Goal: Navigation & Orientation: Find specific page/section

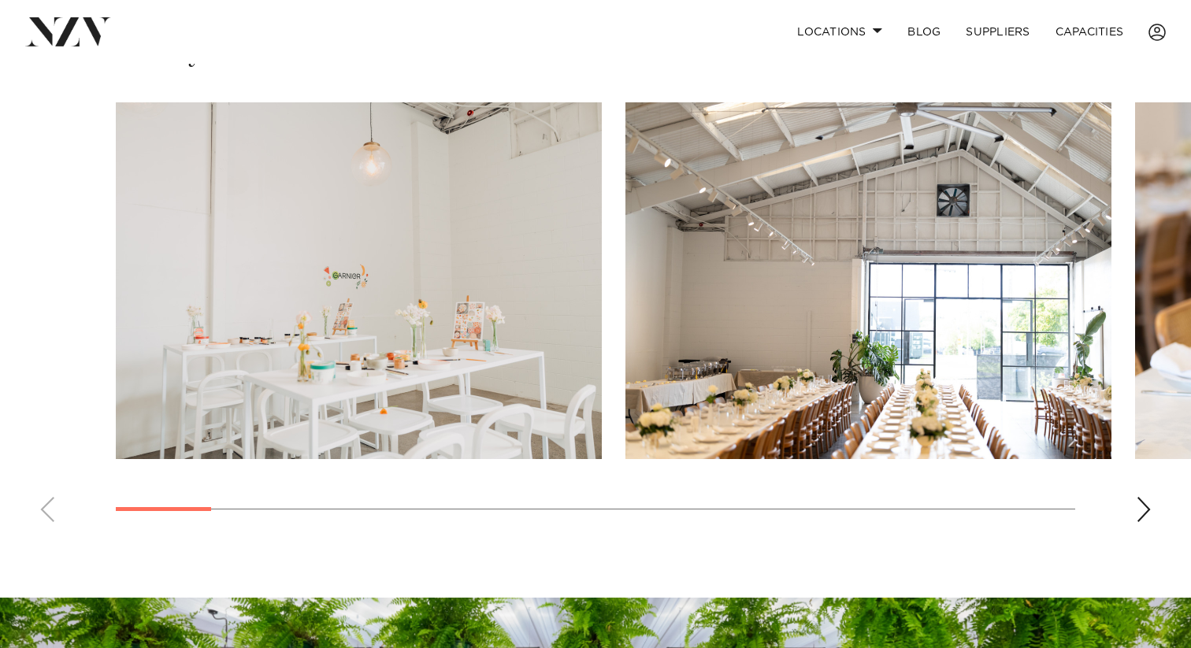
scroll to position [1104, 0]
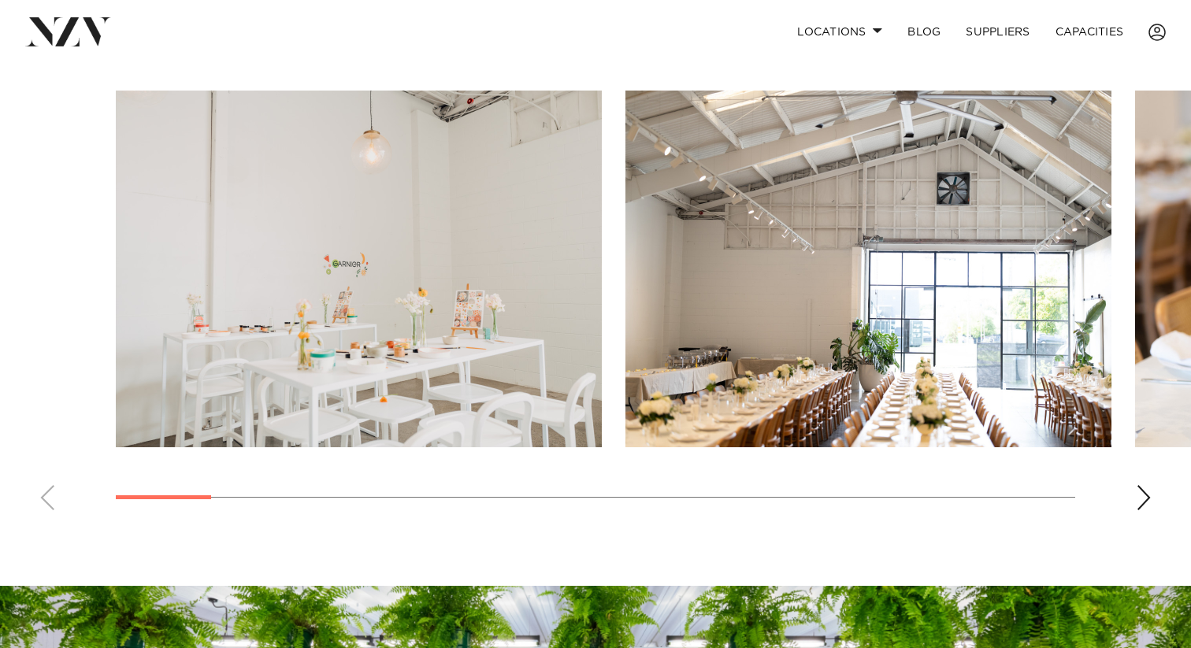
click at [1136, 485] on div "Next slide" at bounding box center [1144, 497] width 16 height 25
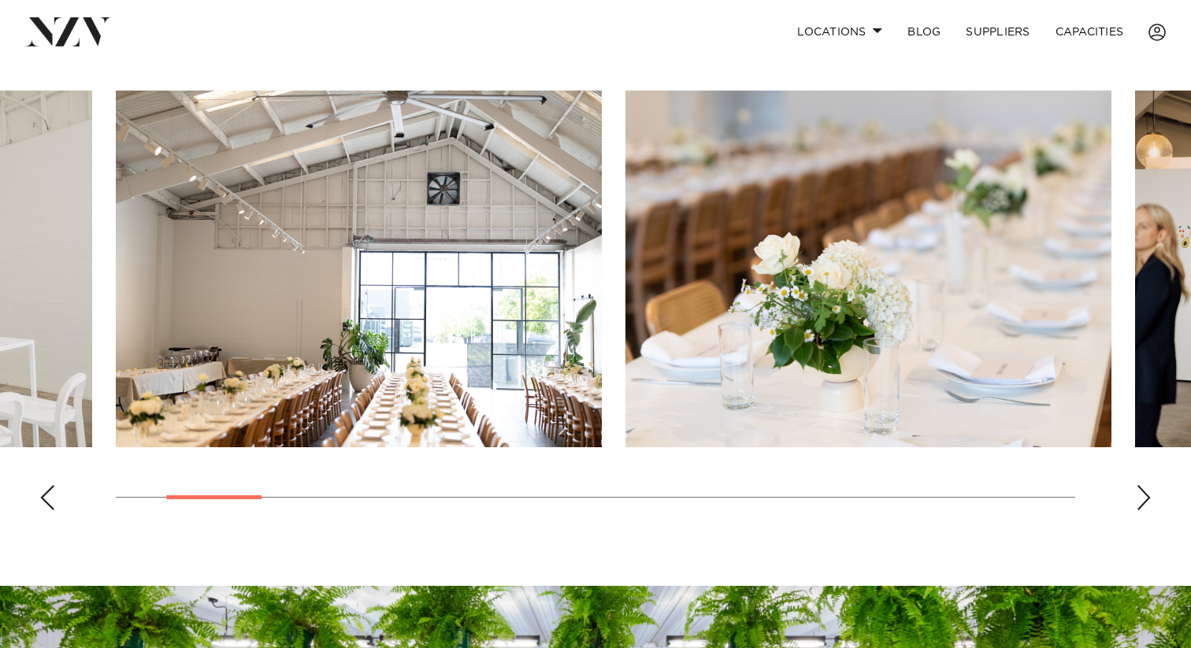
click at [1136, 485] on div "Next slide" at bounding box center [1144, 497] width 16 height 25
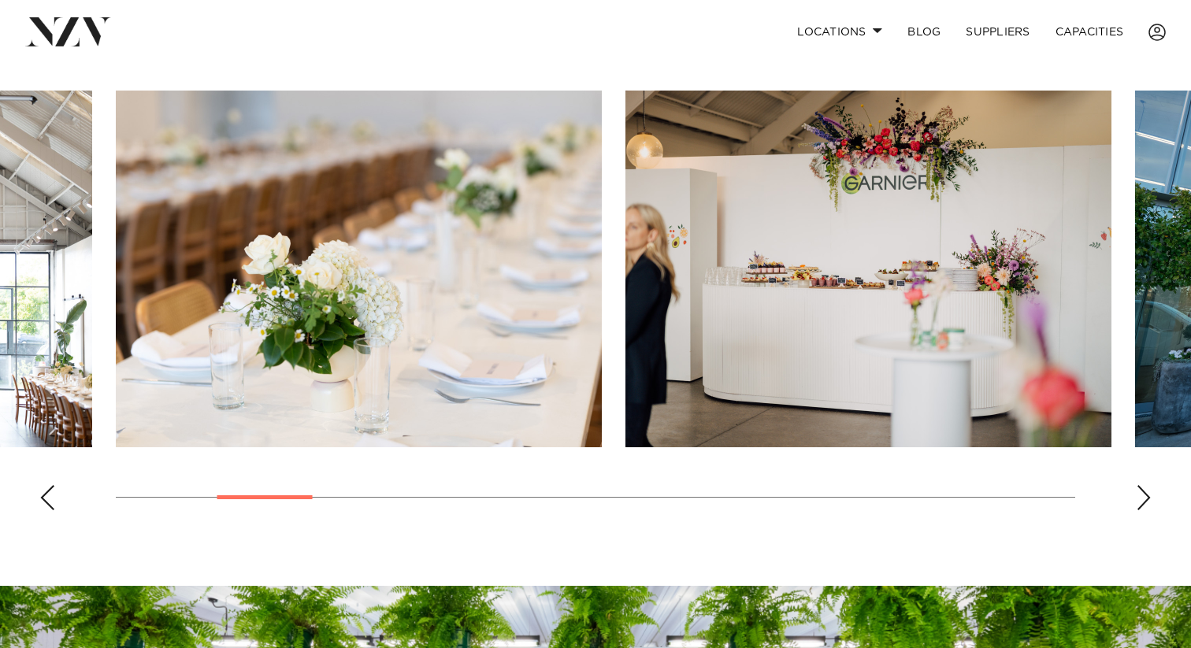
click at [1136, 485] on div "Next slide" at bounding box center [1144, 497] width 16 height 25
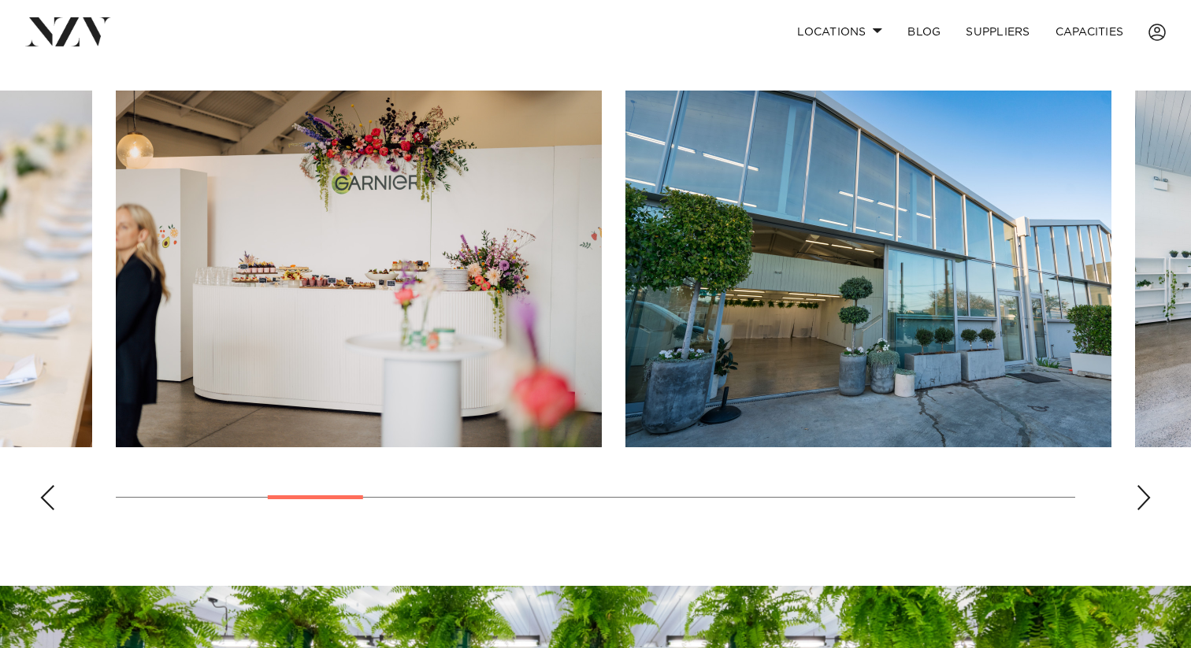
click at [1136, 485] on div "Next slide" at bounding box center [1144, 497] width 16 height 25
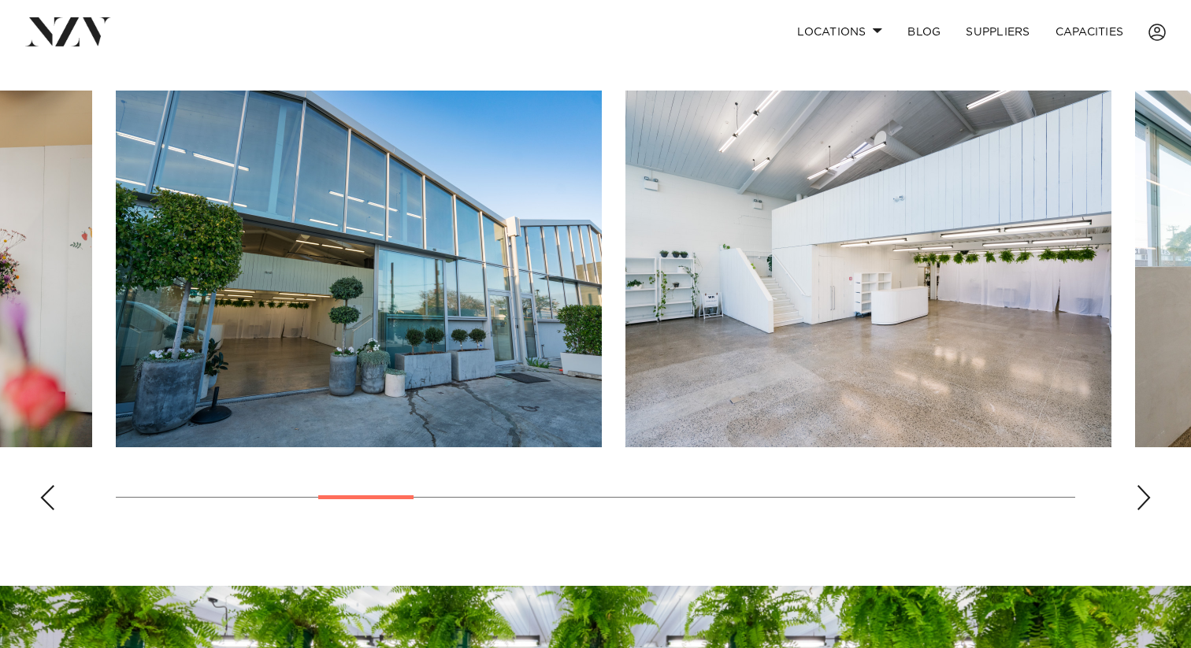
click at [1136, 485] on div "Next slide" at bounding box center [1144, 497] width 16 height 25
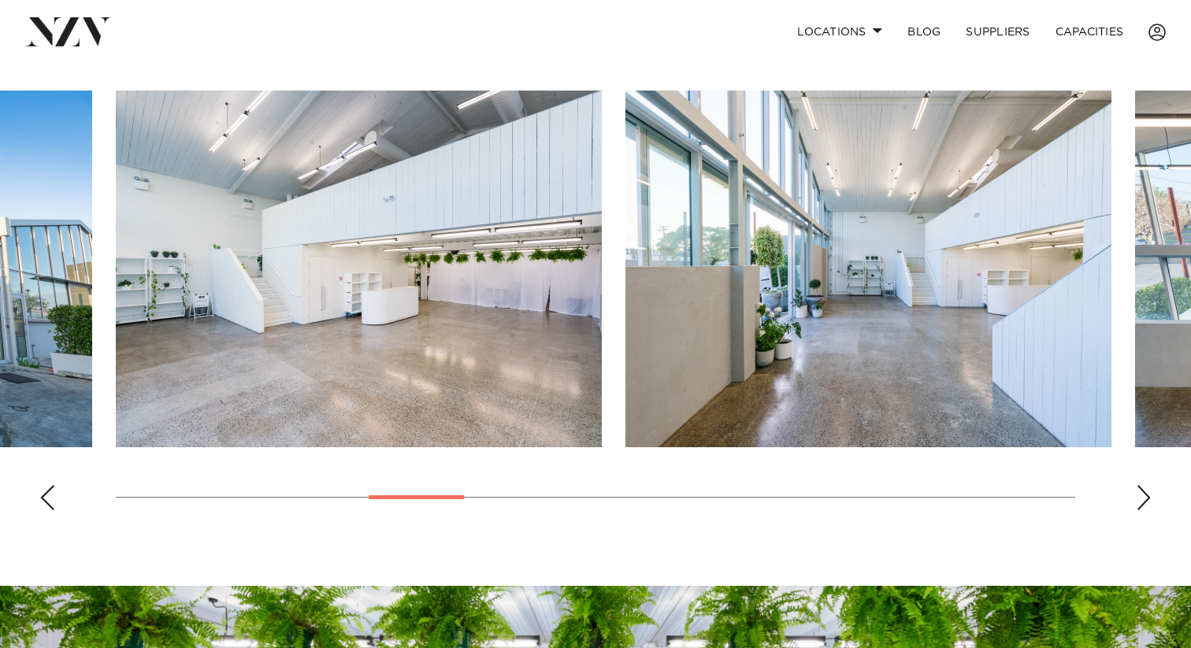
click at [1136, 485] on div "Next slide" at bounding box center [1144, 497] width 16 height 25
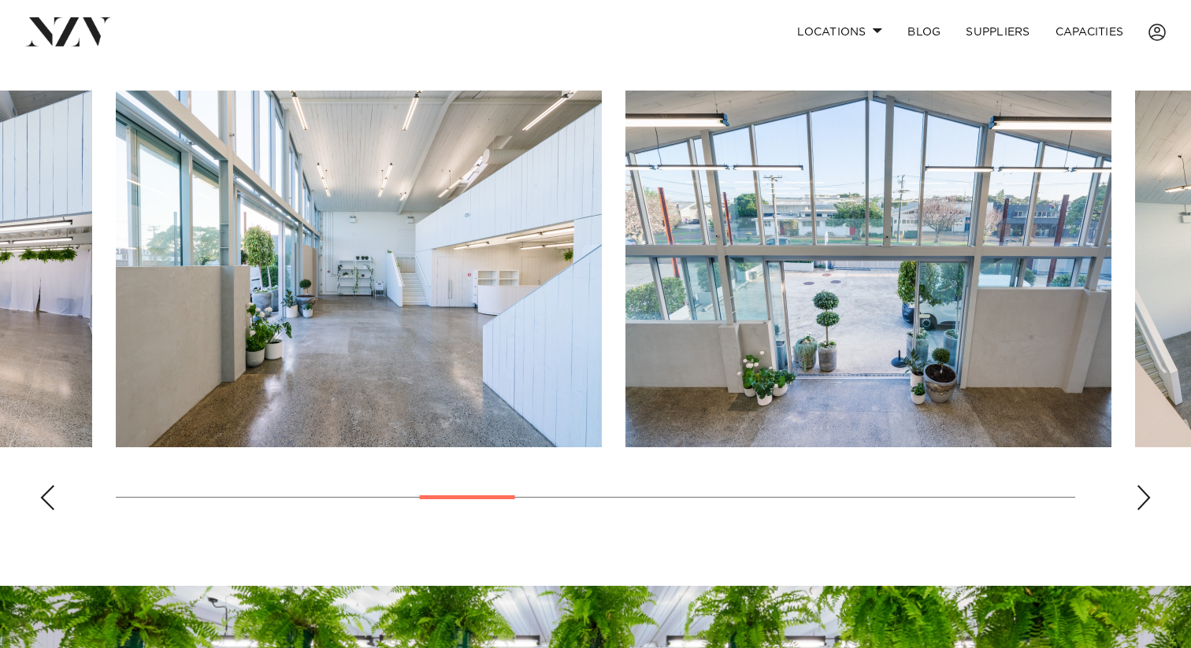
click at [1136, 485] on div "Next slide" at bounding box center [1144, 497] width 16 height 25
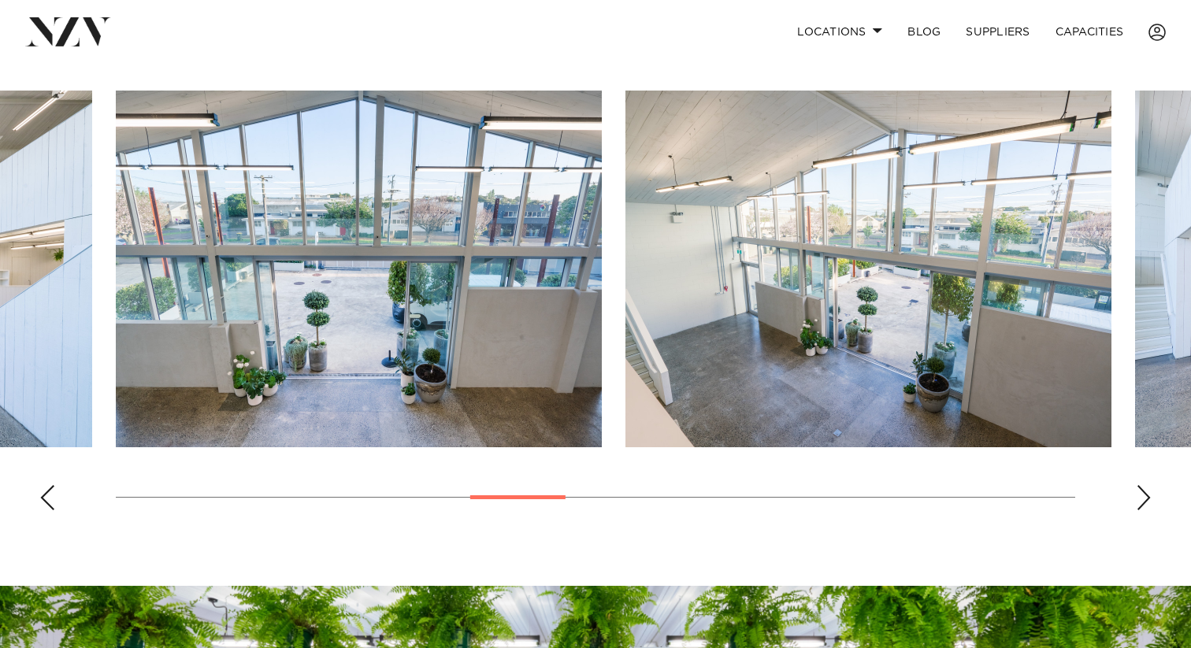
click at [1136, 485] on div "Next slide" at bounding box center [1144, 497] width 16 height 25
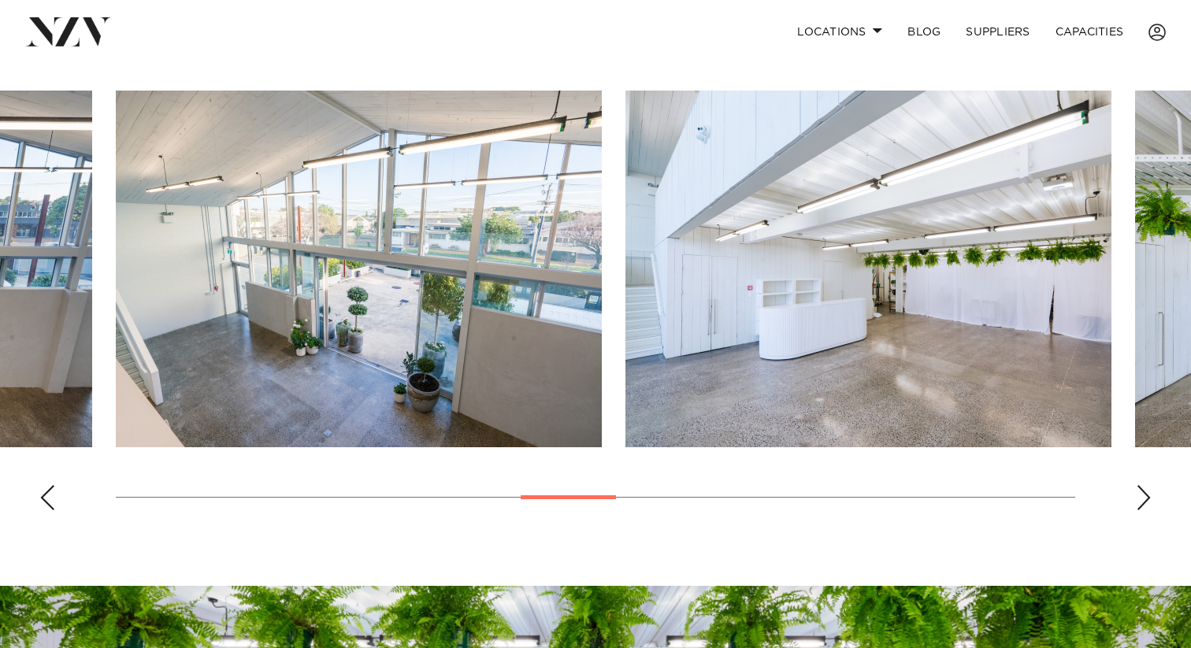
click at [1136, 485] on div "Next slide" at bounding box center [1144, 497] width 16 height 25
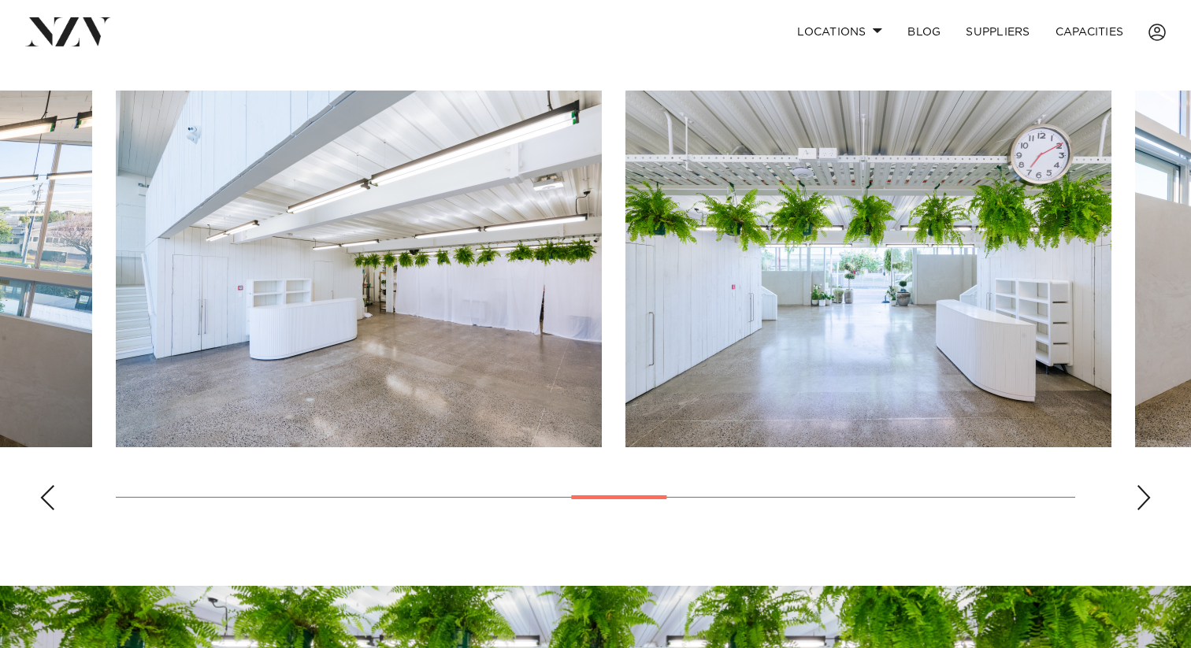
click at [1136, 485] on div "Next slide" at bounding box center [1144, 497] width 16 height 25
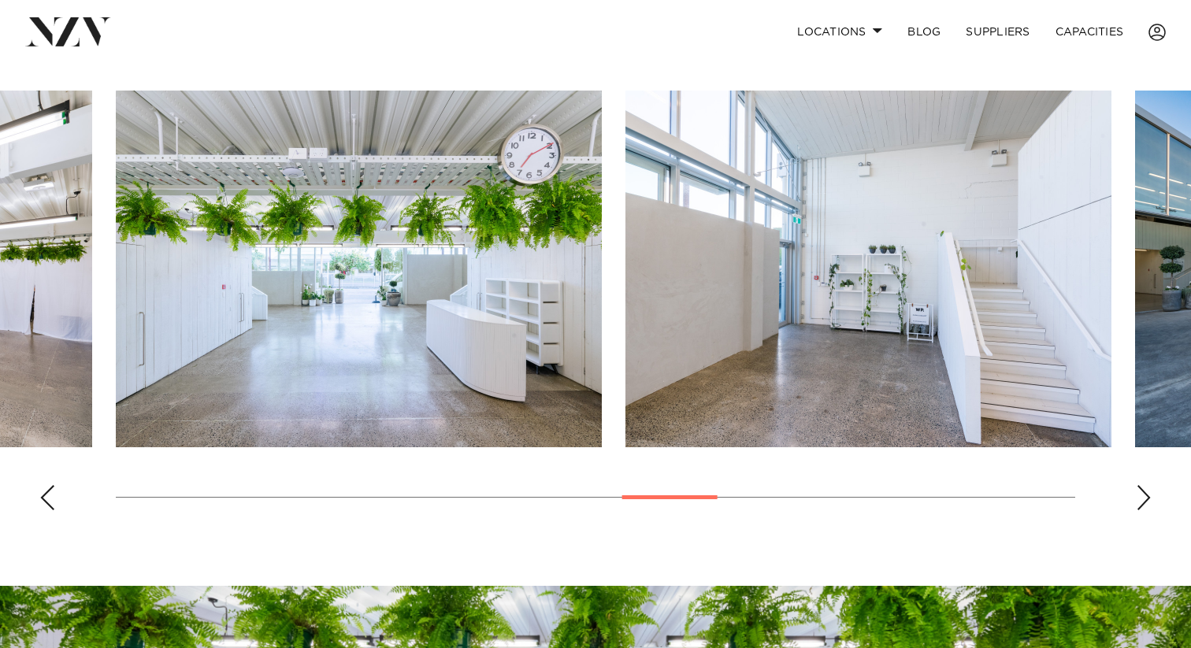
click at [1136, 485] on div "Next slide" at bounding box center [1144, 497] width 16 height 25
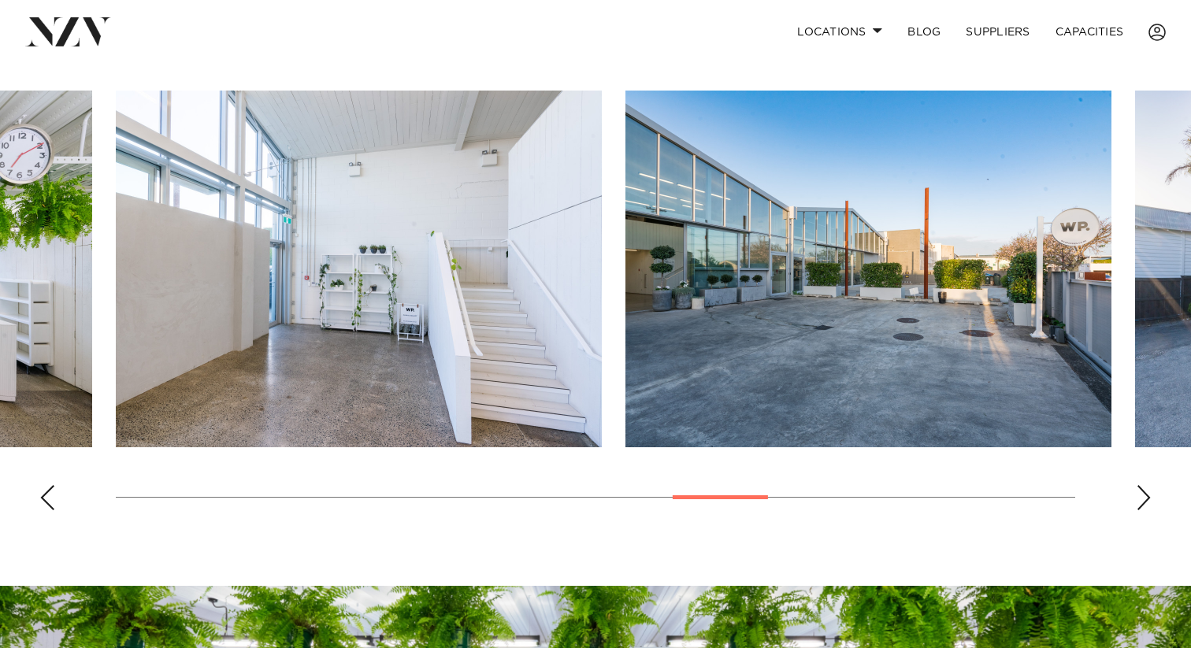
click at [1136, 485] on div "Next slide" at bounding box center [1144, 497] width 16 height 25
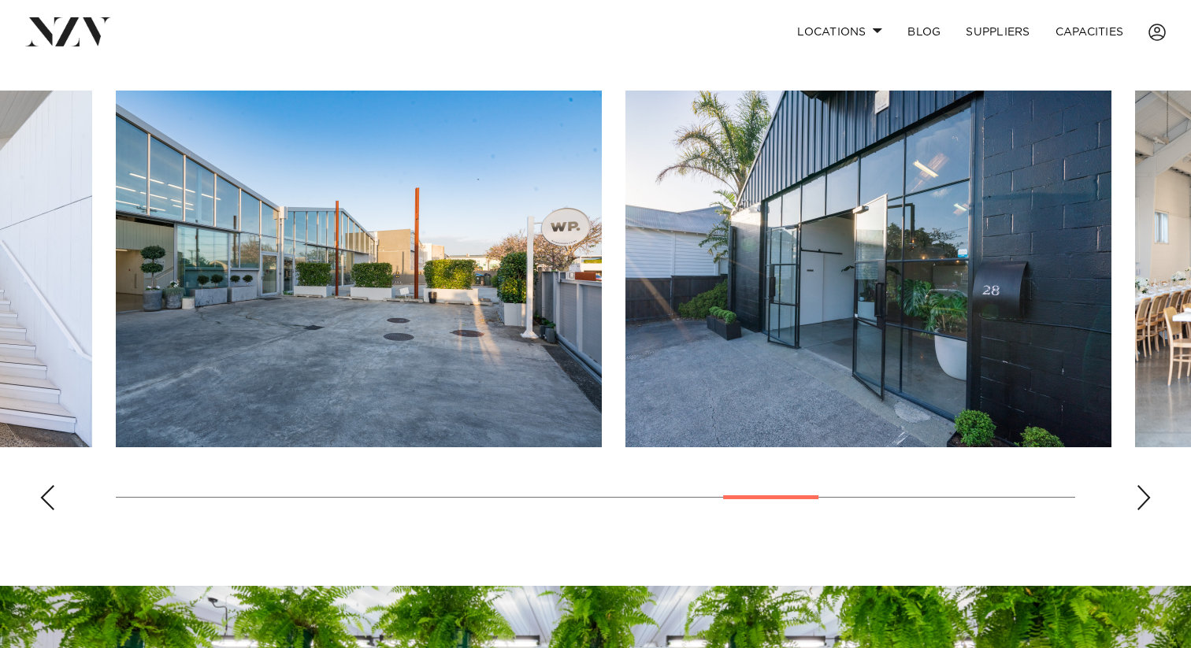
click at [1136, 485] on div "Next slide" at bounding box center [1144, 497] width 16 height 25
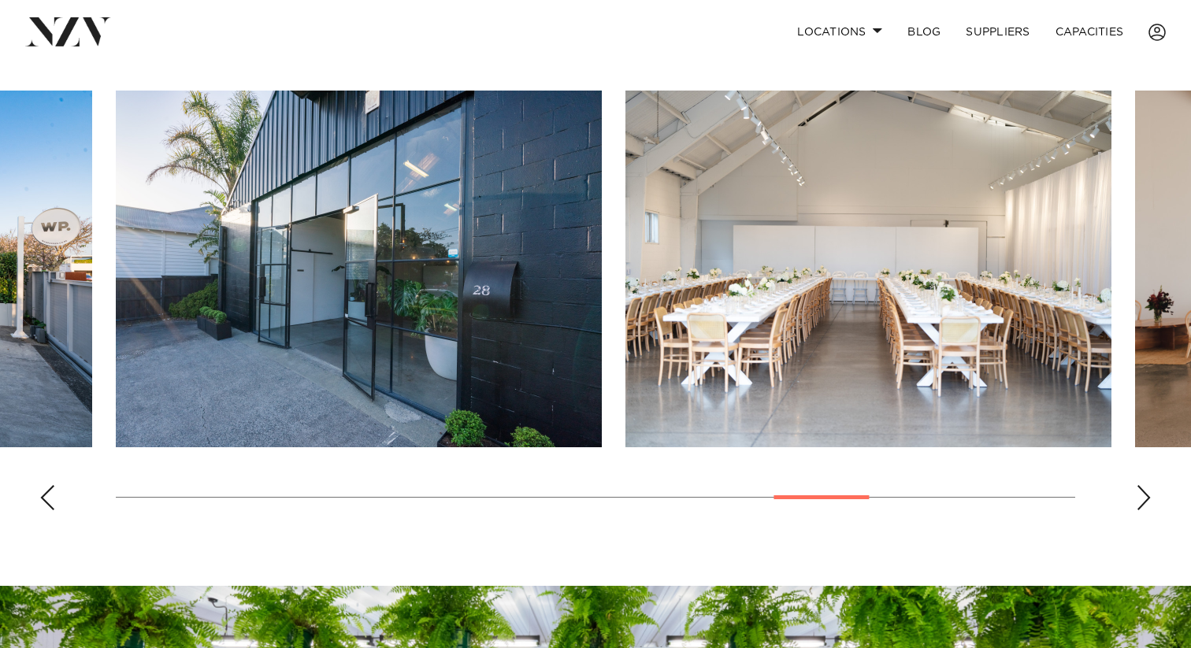
click at [1136, 485] on div "Next slide" at bounding box center [1144, 497] width 16 height 25
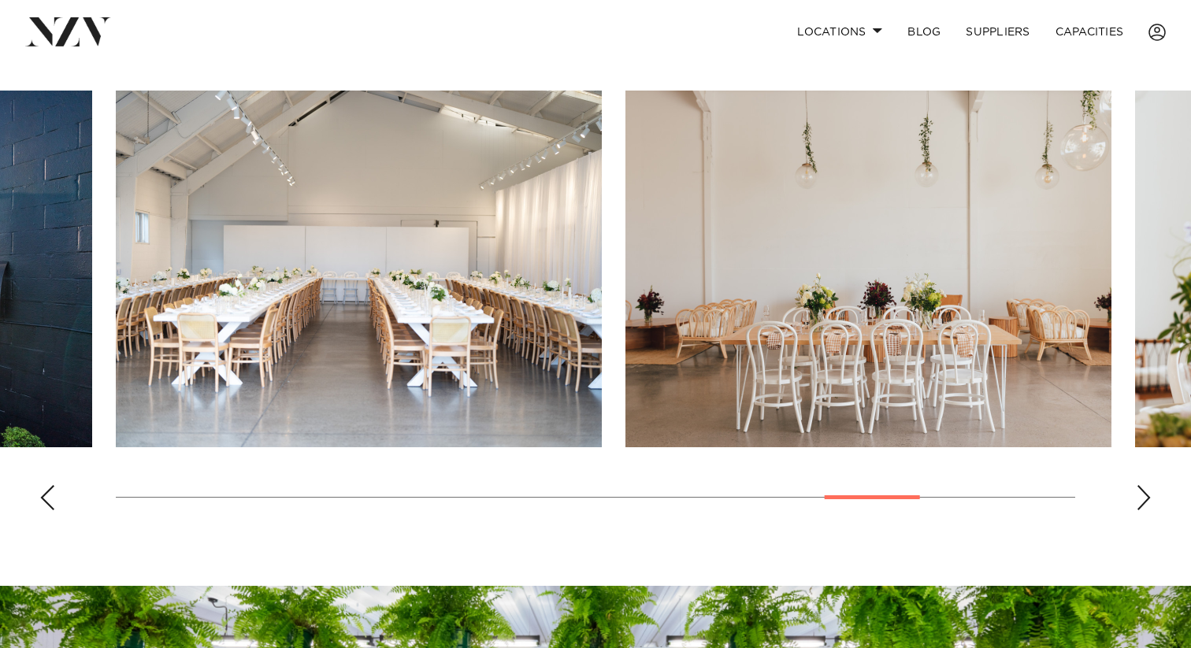
click at [1136, 485] on div "Next slide" at bounding box center [1144, 497] width 16 height 25
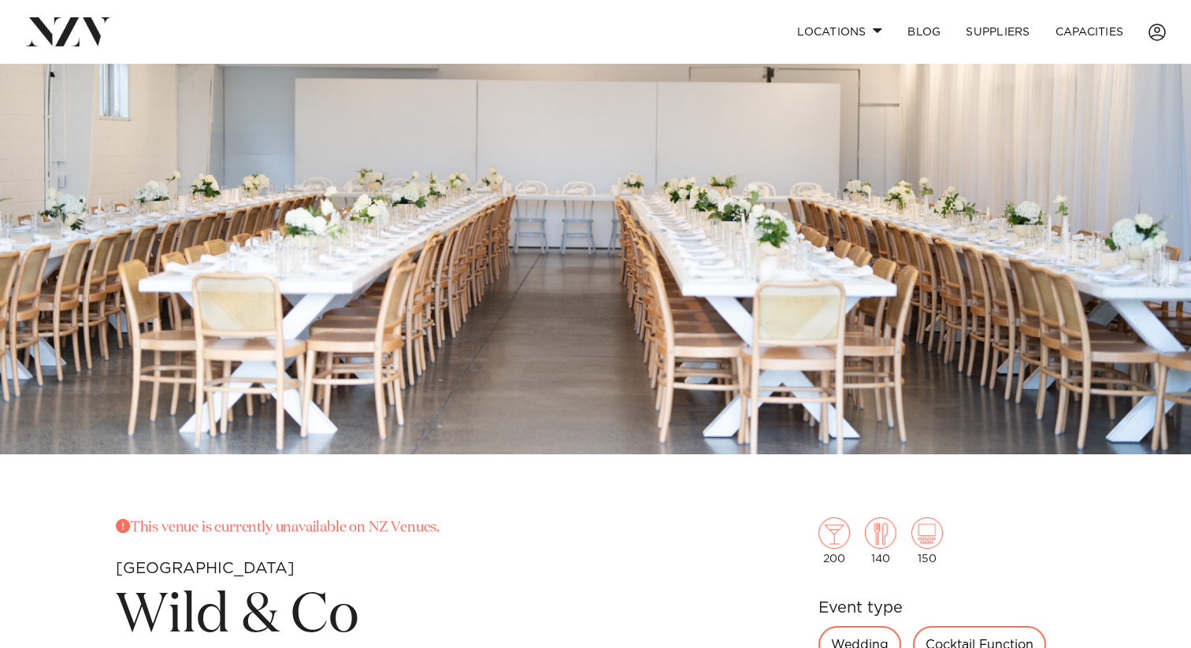
scroll to position [0, 0]
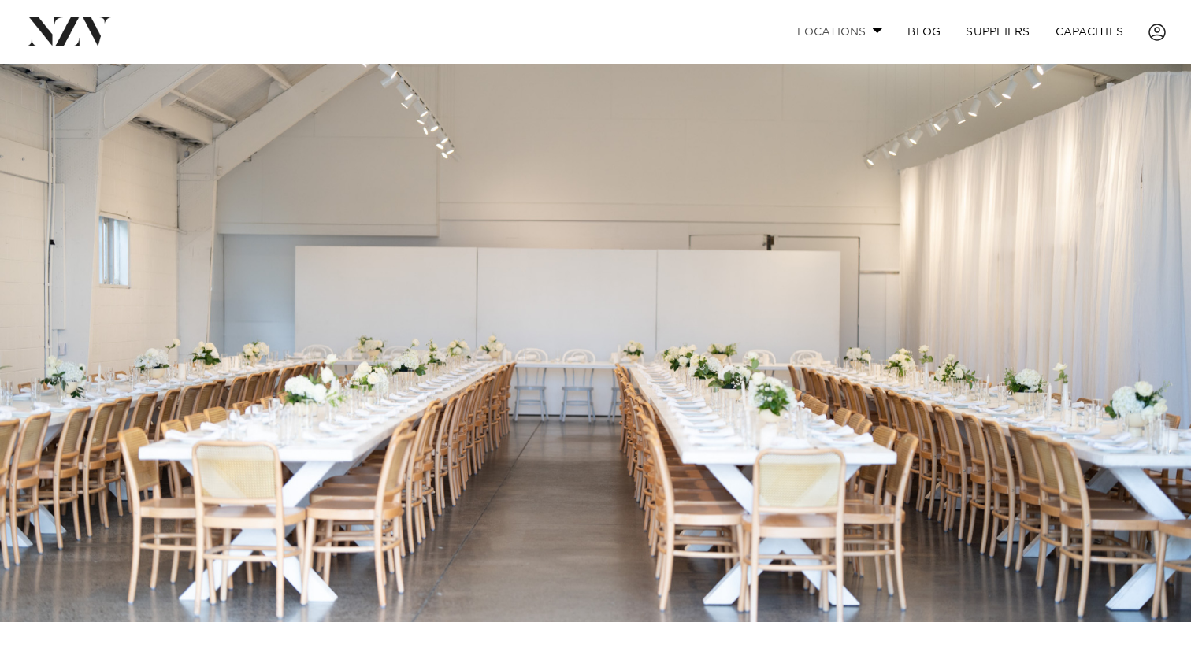
click at [865, 29] on link "Locations" at bounding box center [840, 32] width 110 height 34
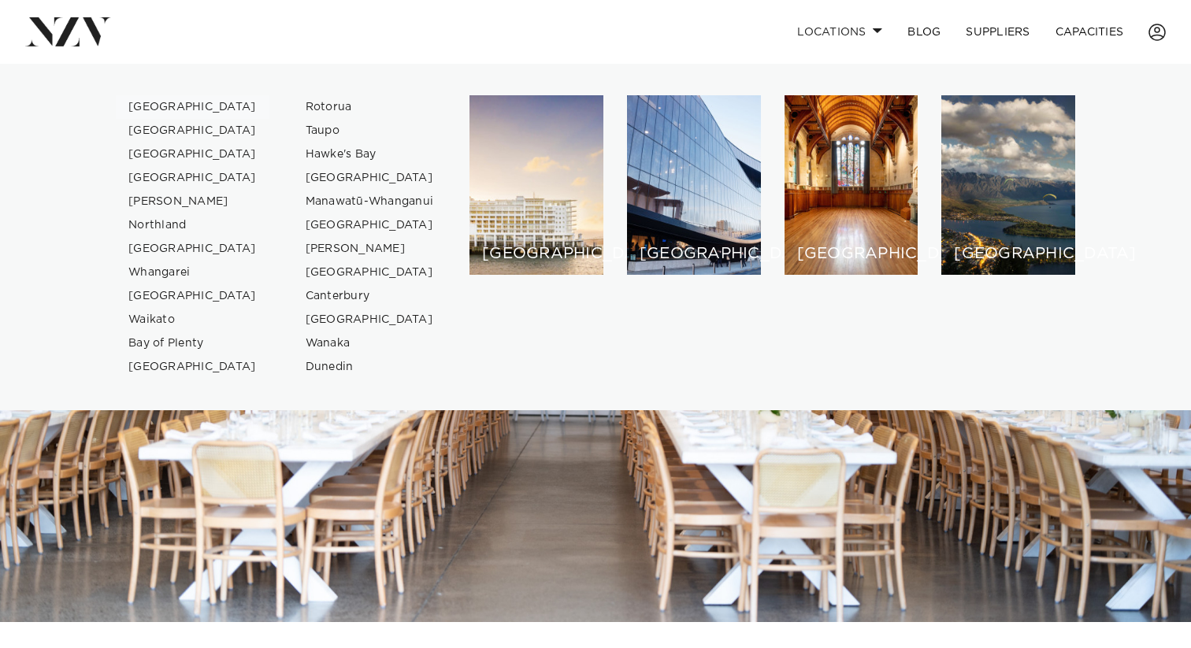
click at [173, 103] on link "[GEOGRAPHIC_DATA]" at bounding box center [193, 107] width 154 height 24
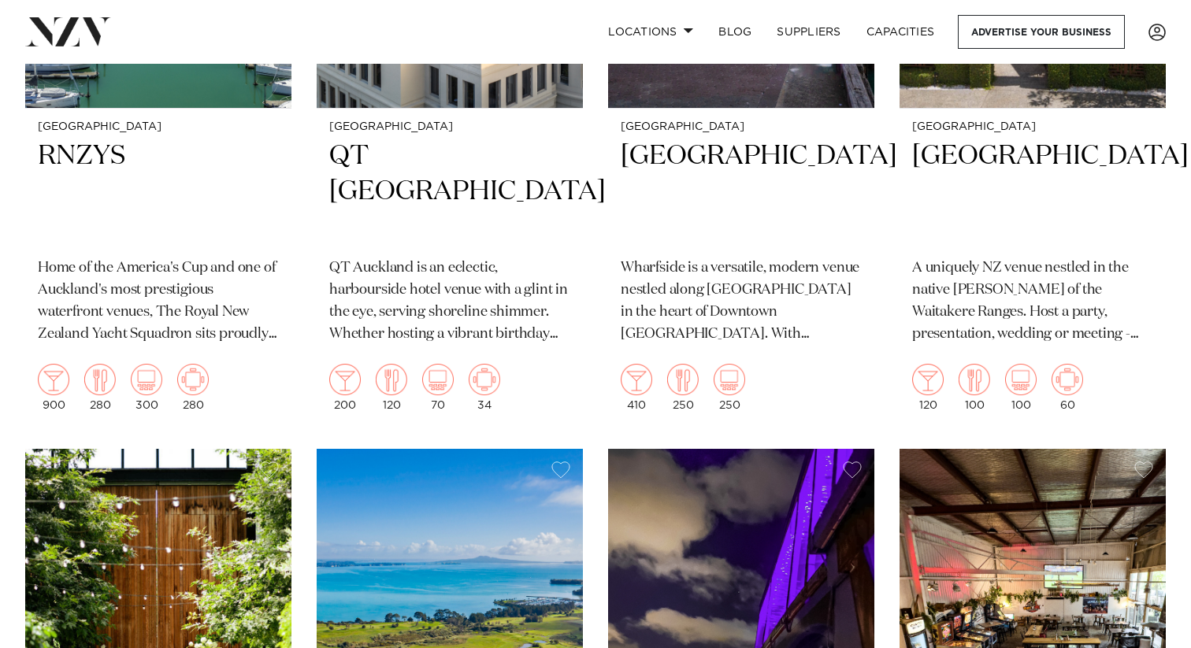
scroll to position [5938, 0]
